Goal: Information Seeking & Learning: Learn about a topic

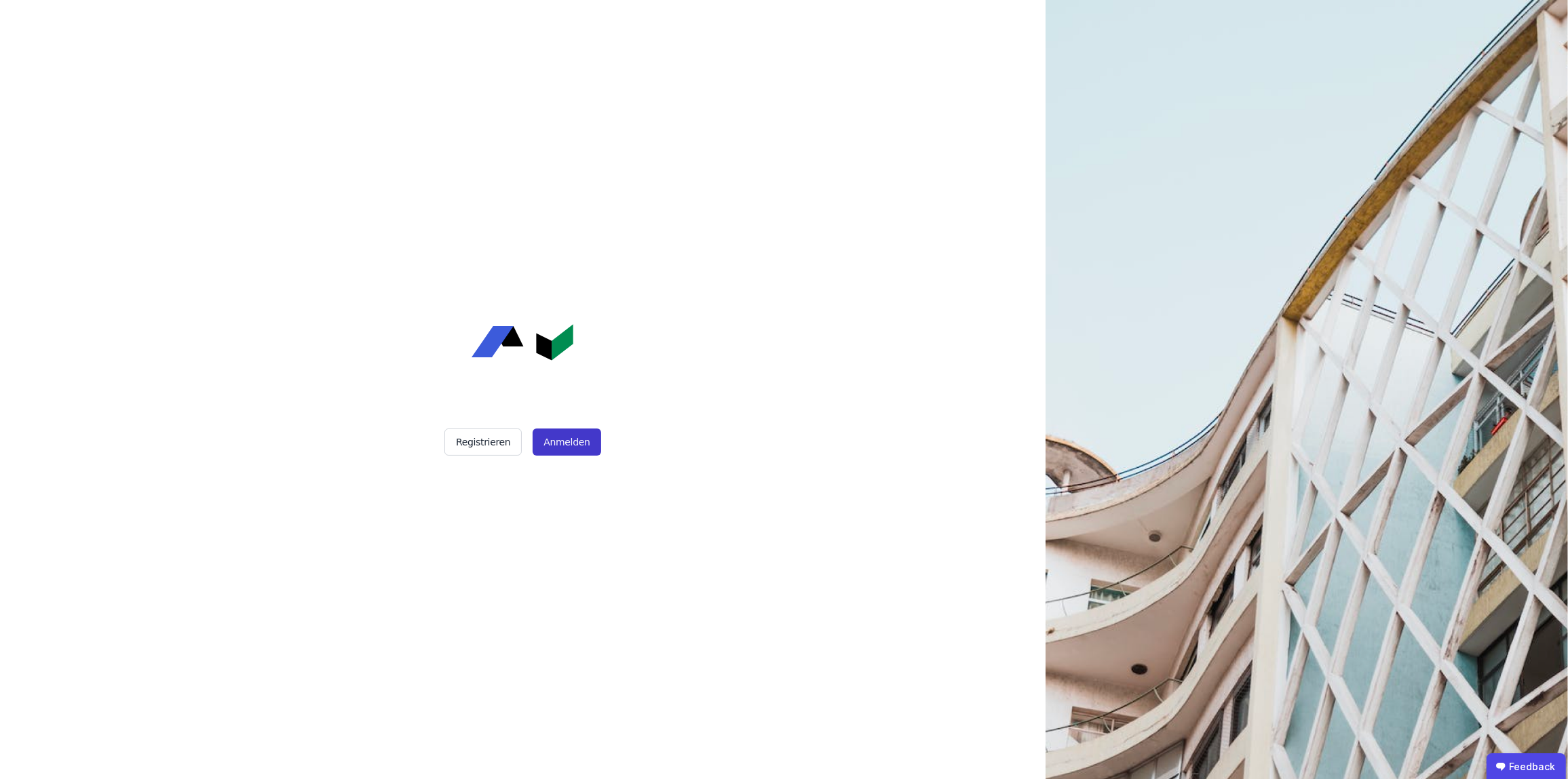
click at [576, 439] on button "Anmelden" at bounding box center [566, 442] width 68 height 27
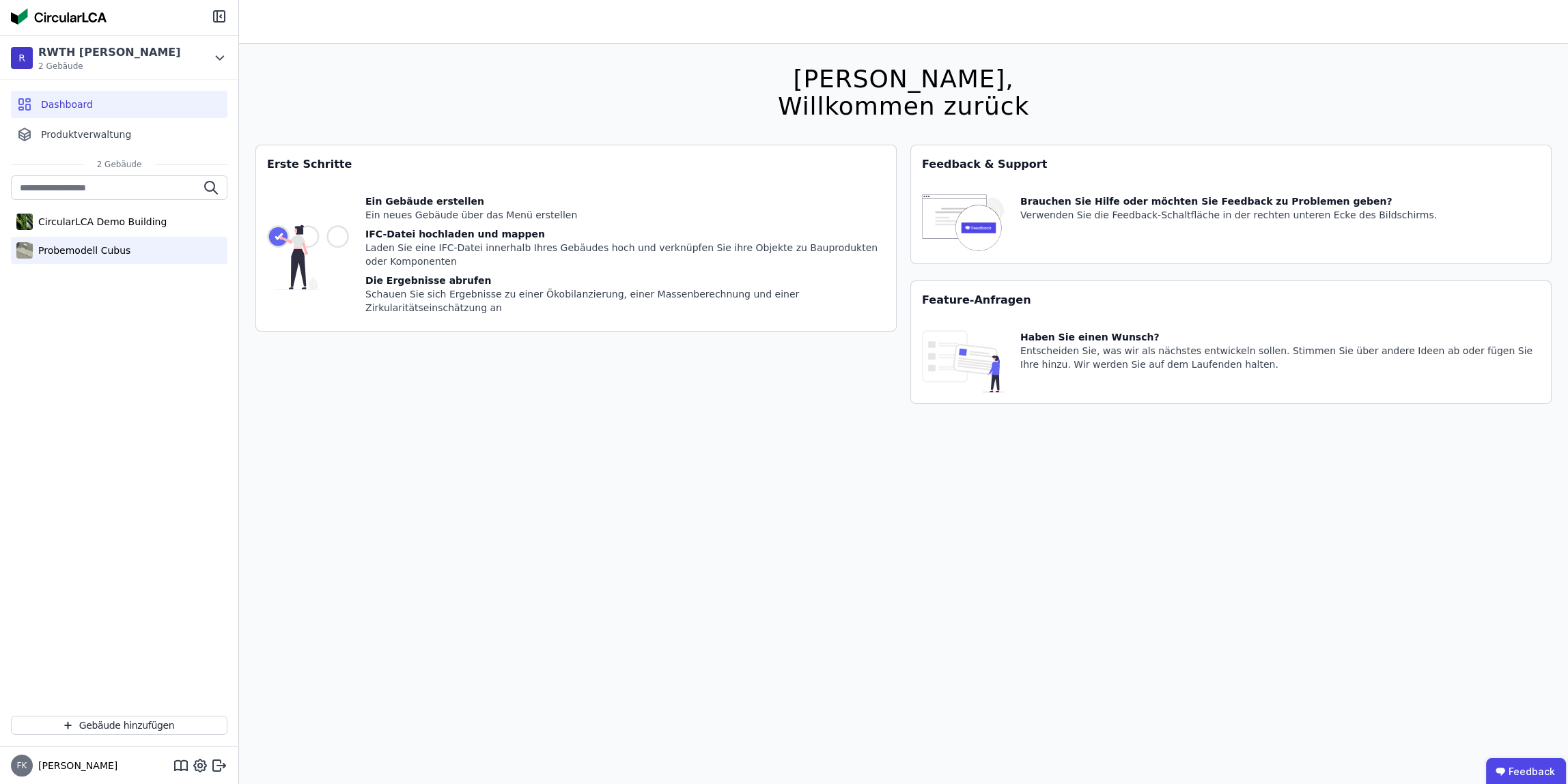
click at [133, 246] on div "Probemodell Cubus" at bounding box center [119, 250] width 217 height 27
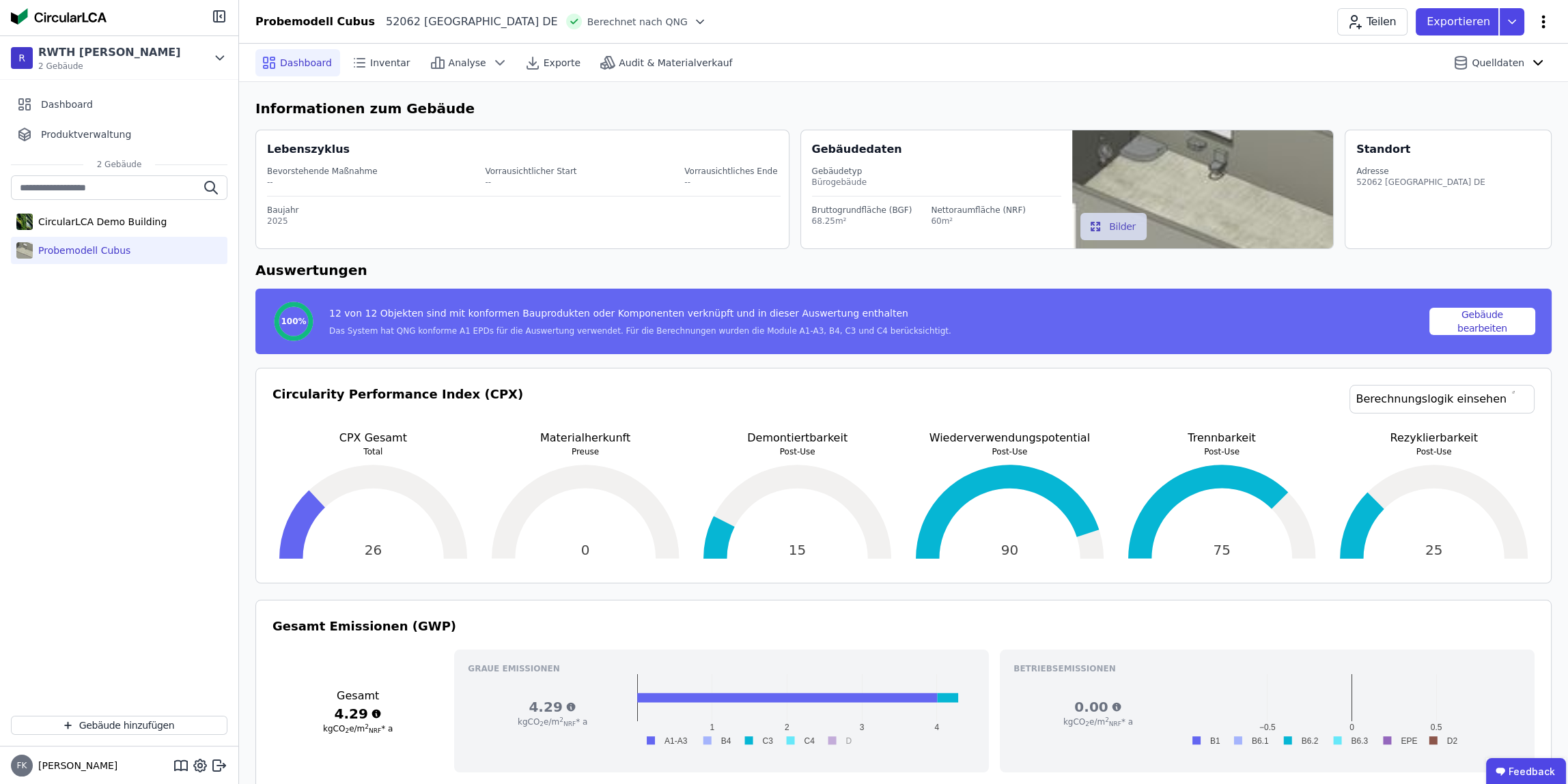
click at [1545, 21] on icon at bounding box center [1543, 22] width 16 height 16
click at [1497, 101] on span "Energie im Betrieb (B6)" at bounding box center [1485, 109] width 110 height 27
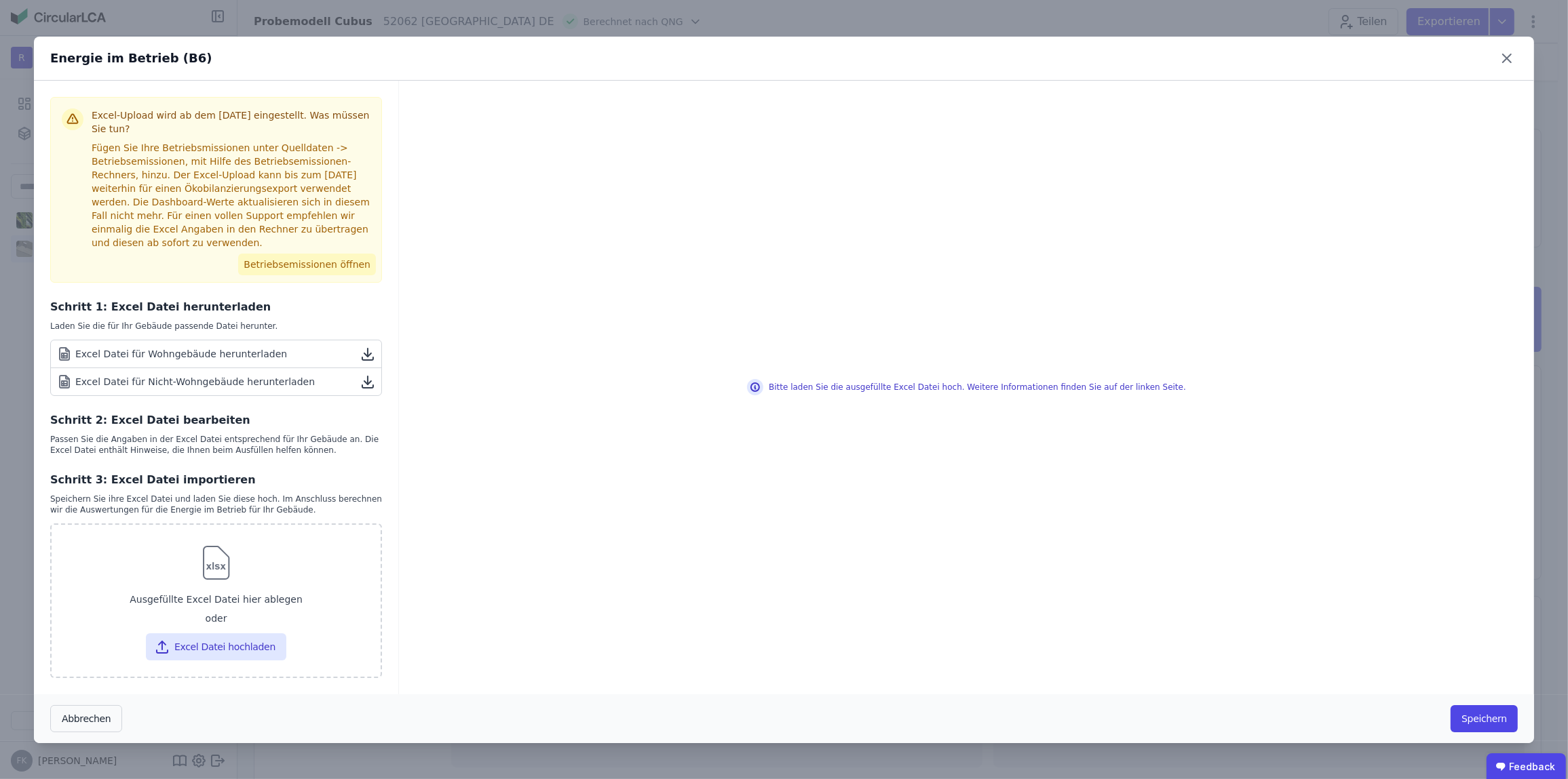
click at [348, 254] on button "Betriebsemissionen öffnen" at bounding box center [307, 265] width 138 height 22
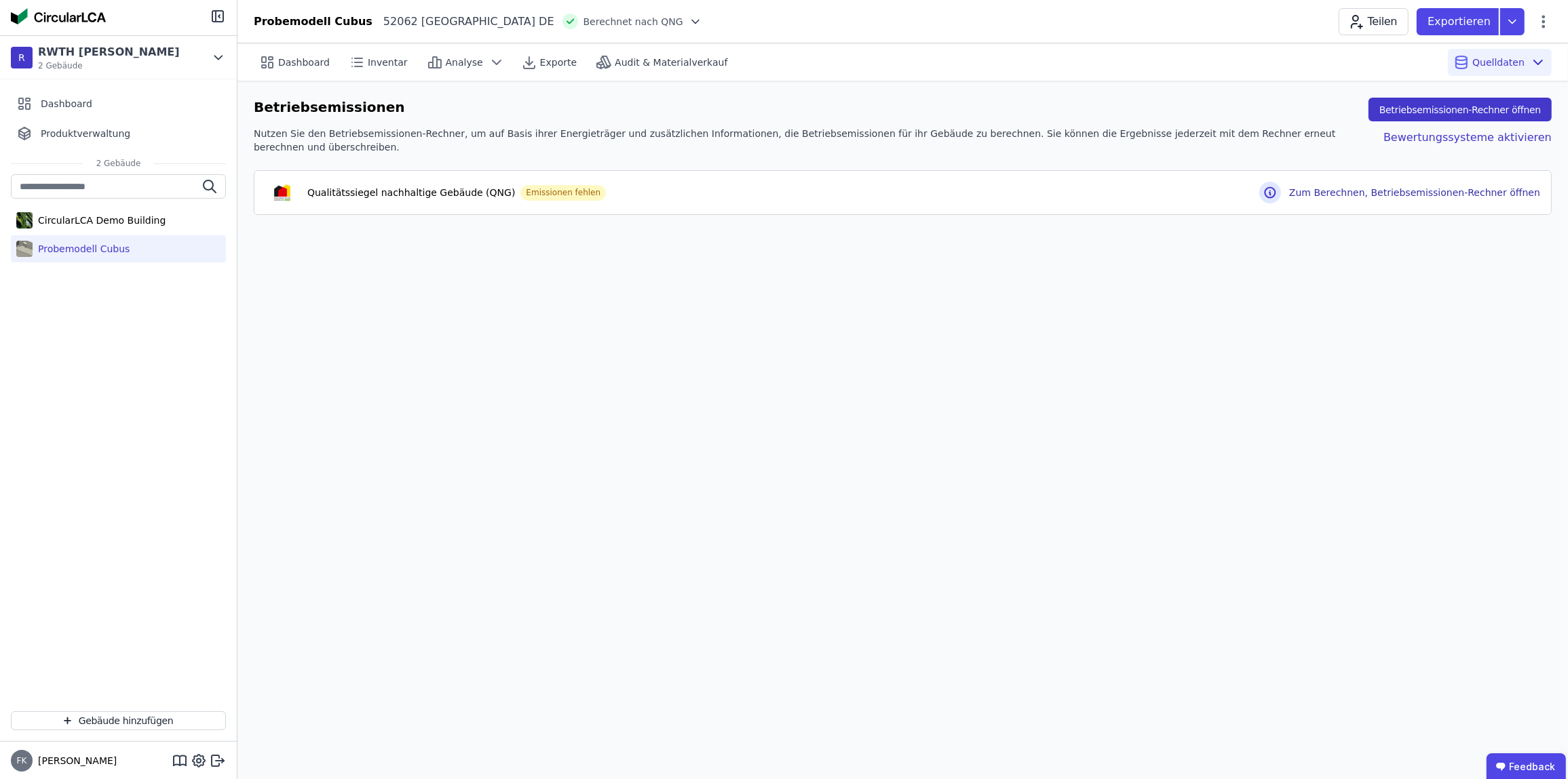
click at [1433, 101] on button "Betriebsemissionen-Rechner öffnen" at bounding box center [1460, 110] width 183 height 24
